Goal: Task Accomplishment & Management: Manage account settings

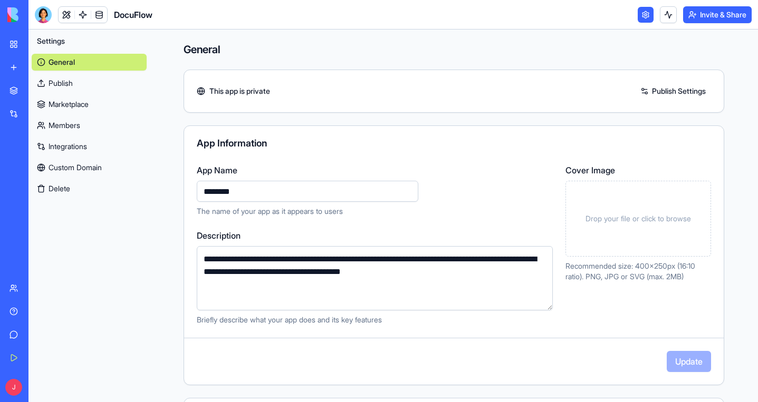
click at [230, 192] on input "********" at bounding box center [307, 191] width 221 height 21
type input "**********"
click at [691, 360] on button "Update" at bounding box center [688, 361] width 44 height 21
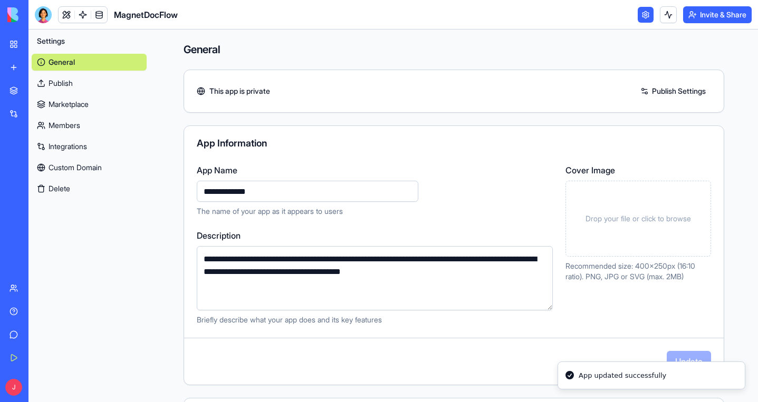
click at [83, 83] on link "Publish" at bounding box center [89, 83] width 115 height 17
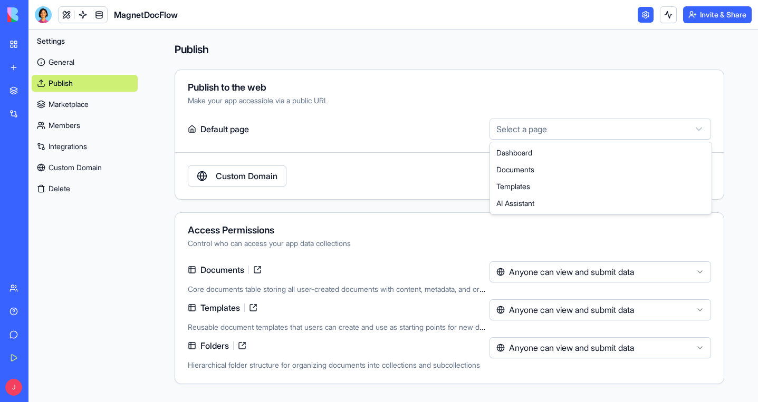
click at [556, 128] on html "**********" at bounding box center [379, 201] width 758 height 402
click at [415, 139] on html "**********" at bounding box center [379, 201] width 758 height 402
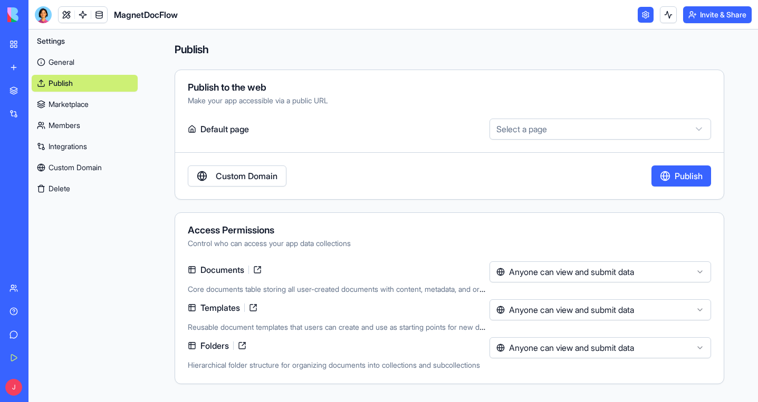
click at [94, 102] on link "Marketplace" at bounding box center [85, 104] width 106 height 17
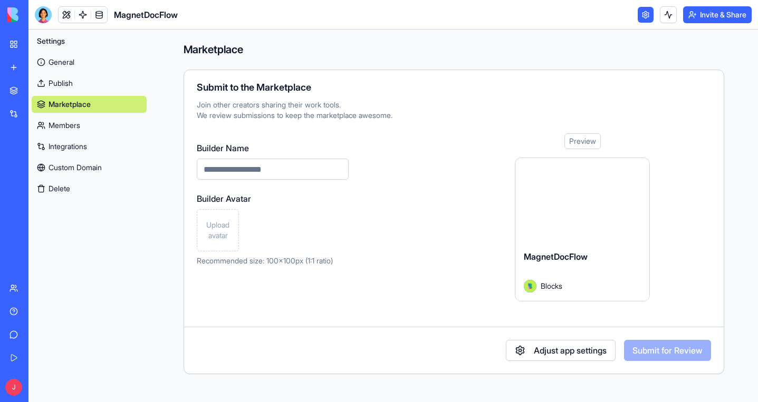
click at [86, 131] on link "Members" at bounding box center [89, 125] width 115 height 17
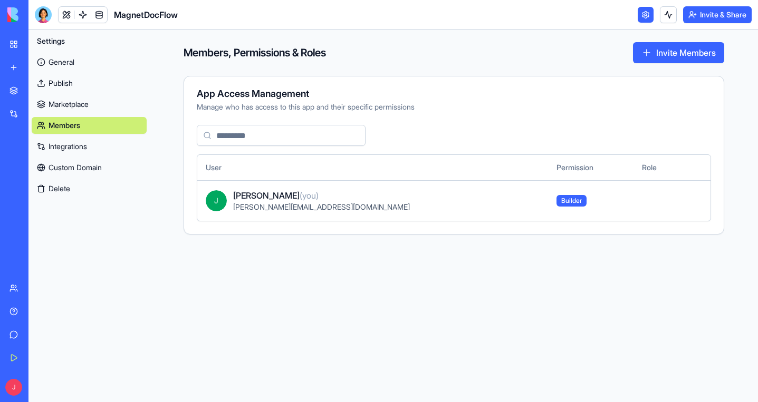
click at [84, 148] on link "Integrations" at bounding box center [89, 146] width 115 height 17
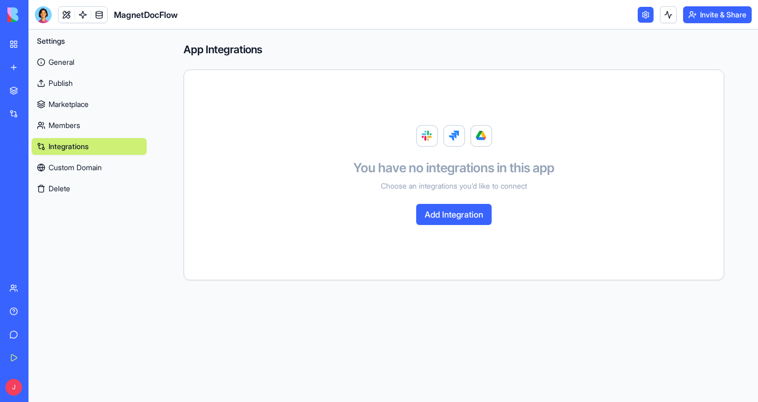
click at [439, 212] on button "Add Integration" at bounding box center [453, 214] width 75 height 21
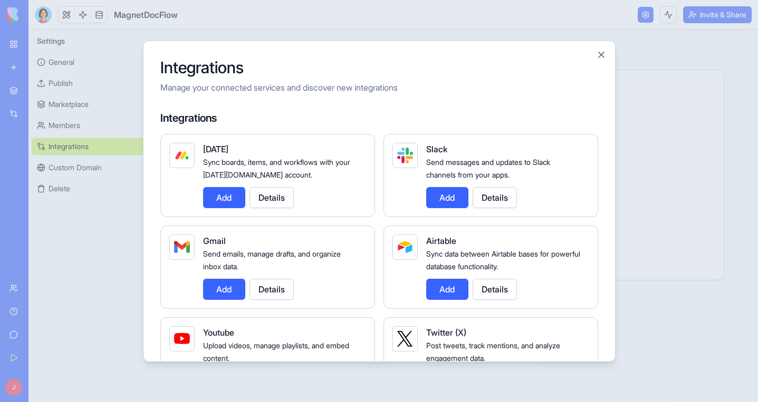
click at [81, 69] on div at bounding box center [379, 201] width 758 height 402
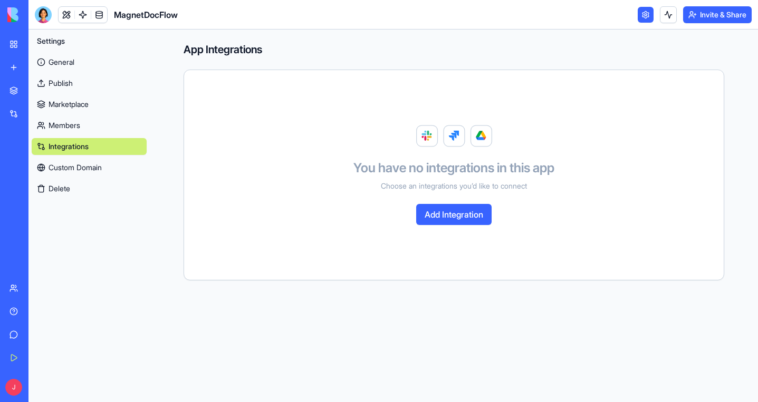
click at [80, 65] on link "General" at bounding box center [89, 62] width 115 height 17
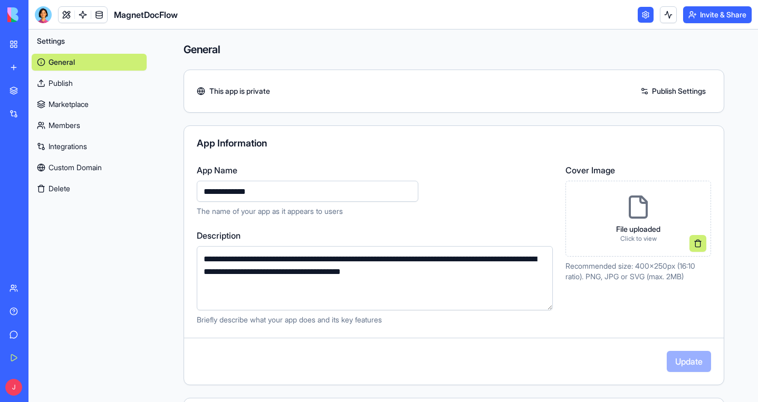
click at [80, 128] on link "Members" at bounding box center [89, 125] width 115 height 17
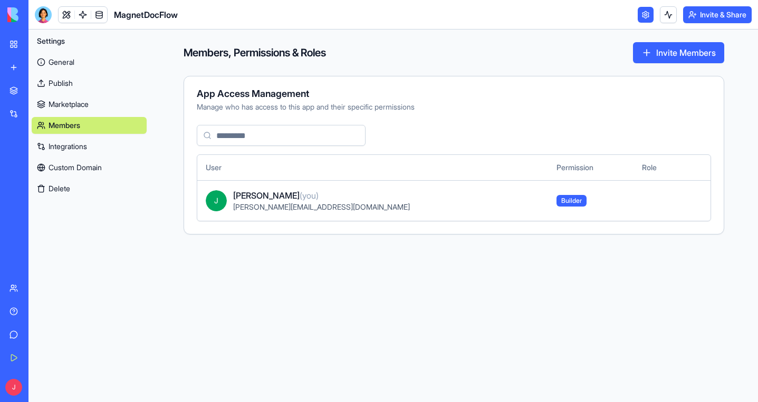
click at [68, 64] on link "General" at bounding box center [89, 62] width 115 height 17
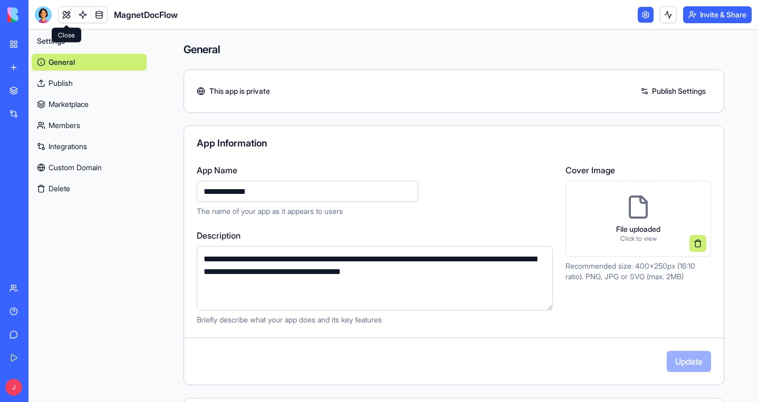
click at [68, 13] on link at bounding box center [67, 15] width 16 height 16
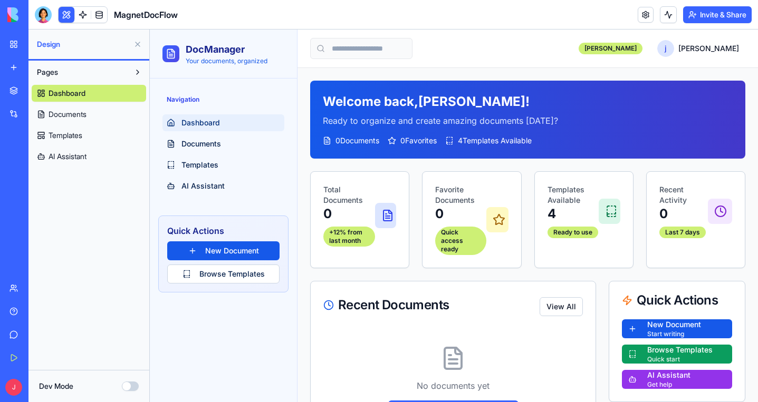
click at [385, 212] on icon at bounding box center [387, 215] width 13 height 13
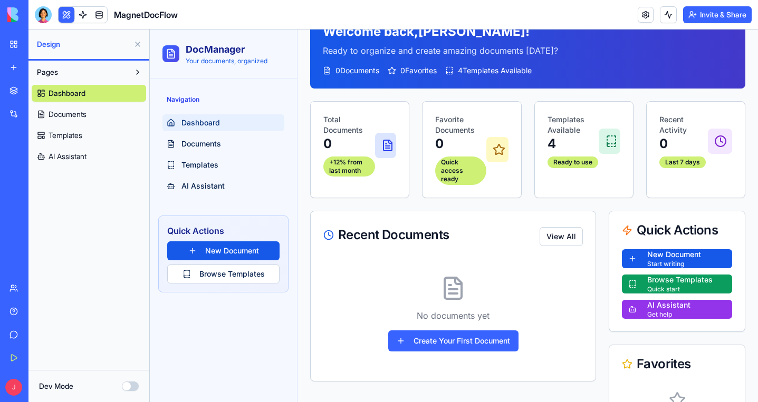
scroll to position [71, 0]
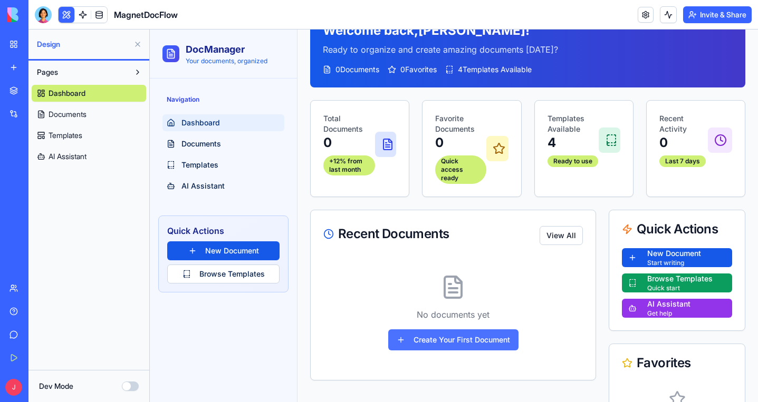
click at [437, 341] on button "Create Your First Document" at bounding box center [453, 339] width 130 height 21
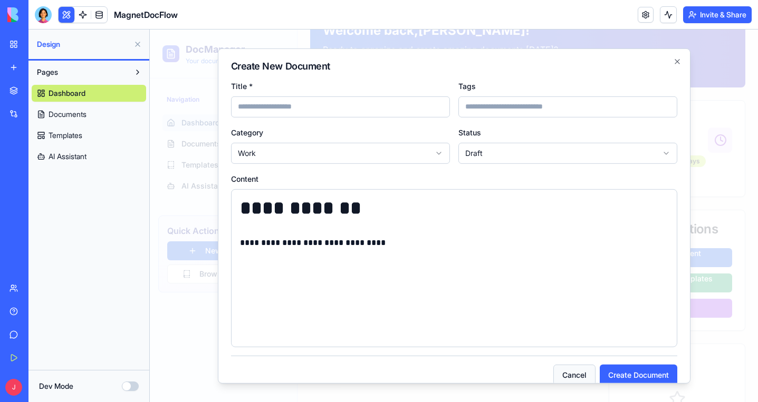
click at [575, 374] on button "Cancel" at bounding box center [574, 374] width 42 height 21
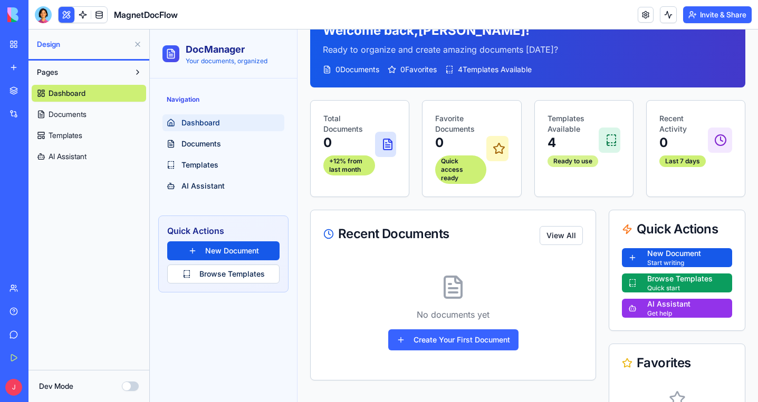
click at [566, 166] on div "Ready to use" at bounding box center [572, 162] width 51 height 12
click at [568, 146] on p "4" at bounding box center [572, 142] width 51 height 17
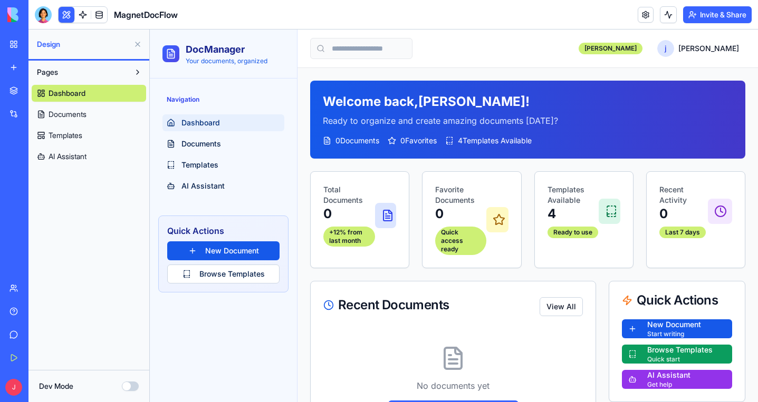
scroll to position [0, 0]
click at [224, 162] on link "Templates" at bounding box center [223, 165] width 122 height 17
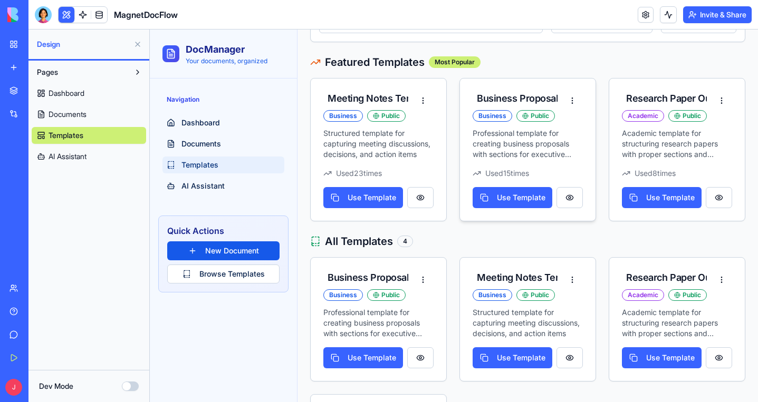
scroll to position [119, 0]
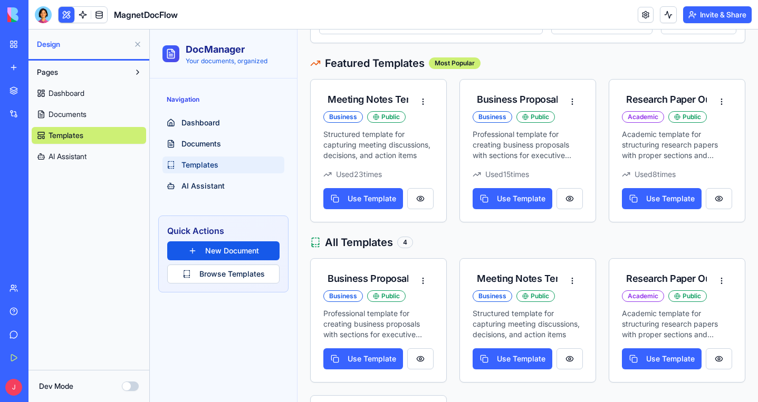
click at [303, 150] on div "Templates Browse and create reusable document templates Create Template All Cat…" at bounding box center [527, 235] width 460 height 573
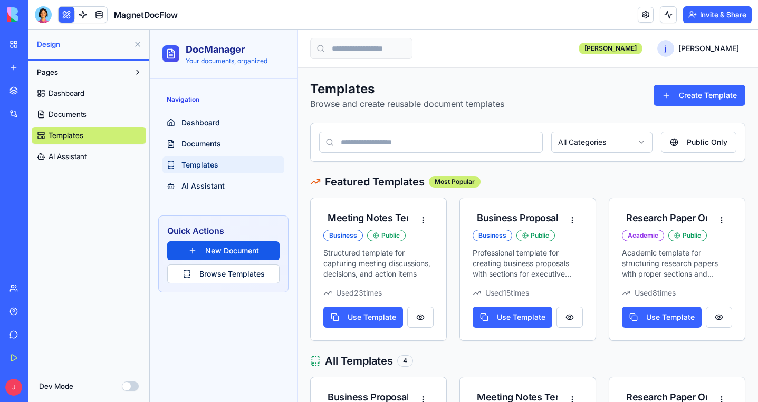
scroll to position [0, 0]
click at [581, 143] on html "DocManager Your documents, organized Navigation Dashboard Documents Templates A…" at bounding box center [454, 335] width 608 height 611
click at [566, 115] on html "DocManager Your documents, organized Navigation Dashboard Documents Templates A…" at bounding box center [454, 335] width 608 height 611
click at [130, 382] on button "Dev Mode" at bounding box center [130, 386] width 17 height 9
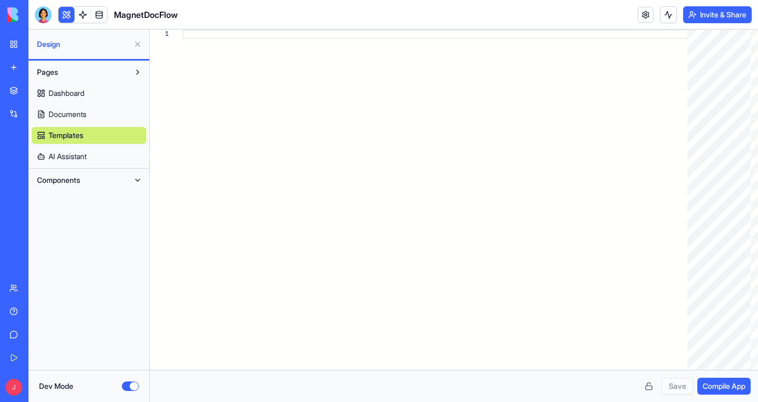
click at [131, 386] on button "Dev Mode" at bounding box center [130, 386] width 17 height 9
